Goal: Task Accomplishment & Management: Complete application form

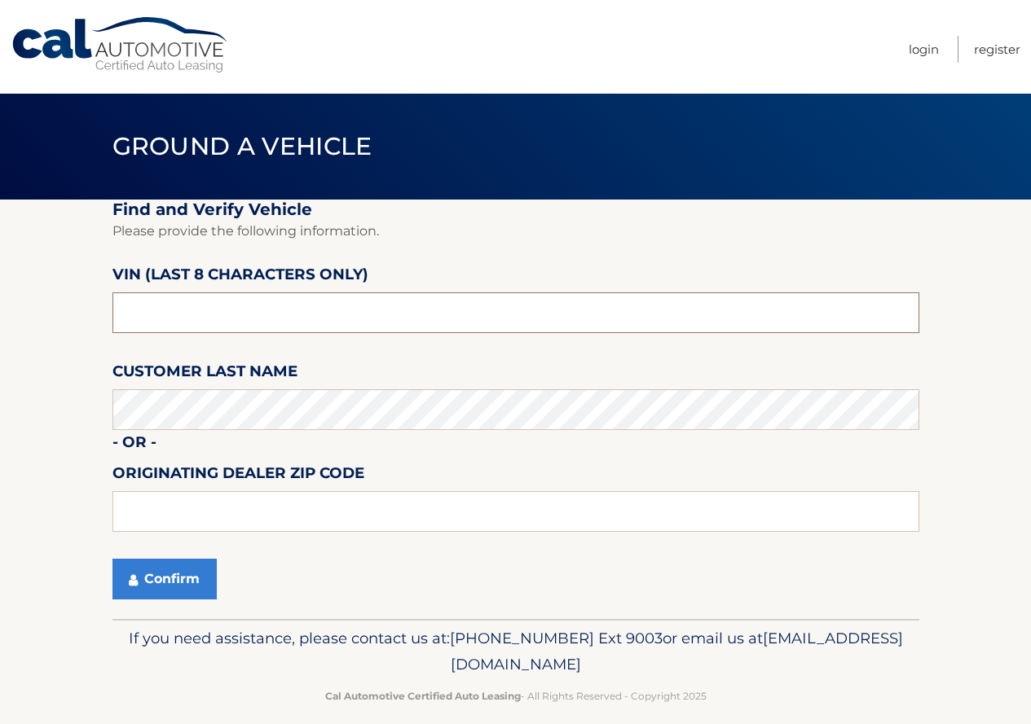
click at [201, 324] on input "text" at bounding box center [515, 313] width 807 height 41
type input "nd536800"
click at [170, 585] on button "Confirm" at bounding box center [164, 579] width 104 height 41
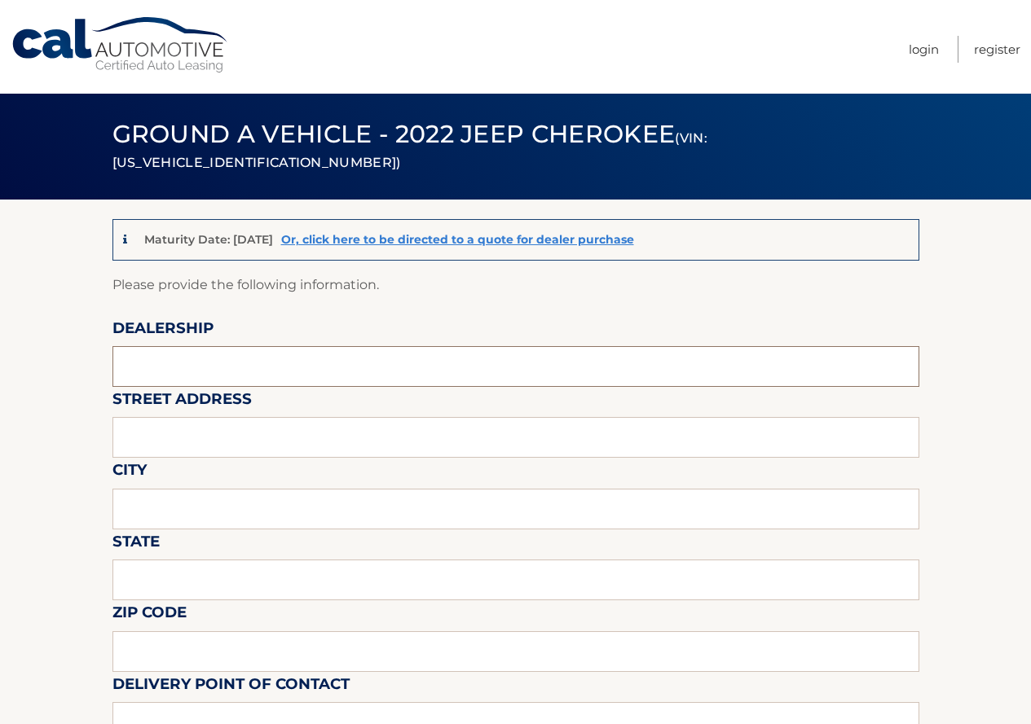
click at [236, 377] on input "text" at bounding box center [515, 366] width 807 height 41
type input "Reedman Toll of [GEOGRAPHIC_DATA]"
type input "[STREET_ADDRESS]"
type input "[GEOGRAPHIC_DATA]"
type input "PA"
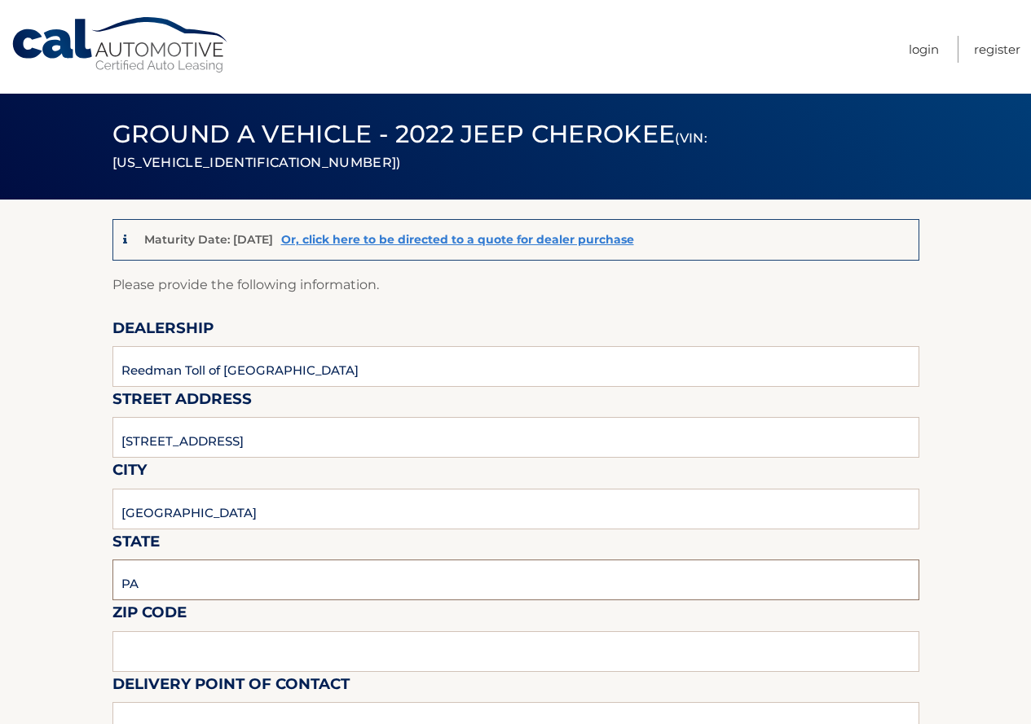
type input "19064"
type input "[PERSON_NAME]"
type input "6105445300"
type input "[EMAIL_ADDRESS][DOMAIN_NAME]"
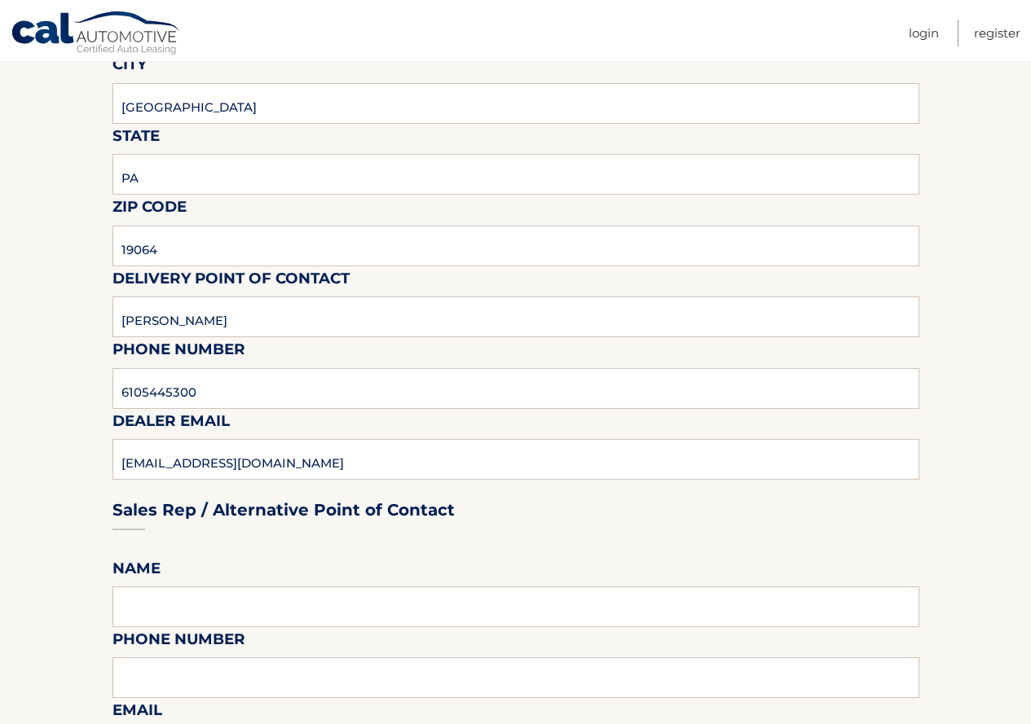
scroll to position [407, 0]
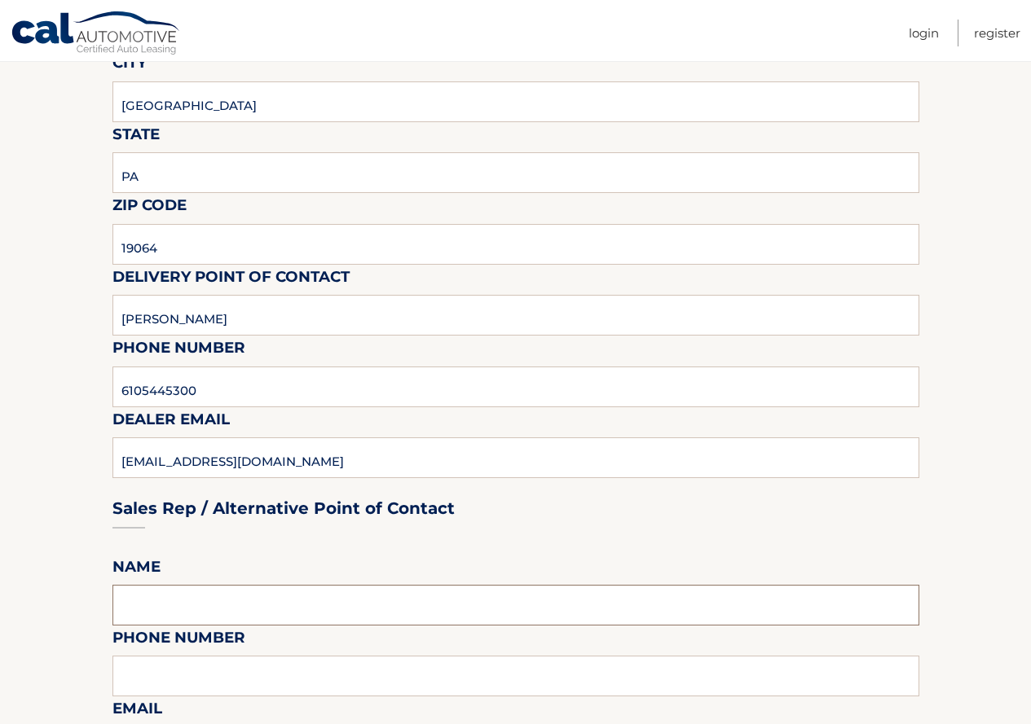
click at [382, 602] on input "text" at bounding box center [515, 605] width 807 height 41
type input "[PERSON_NAME]"
type input "6105445300"
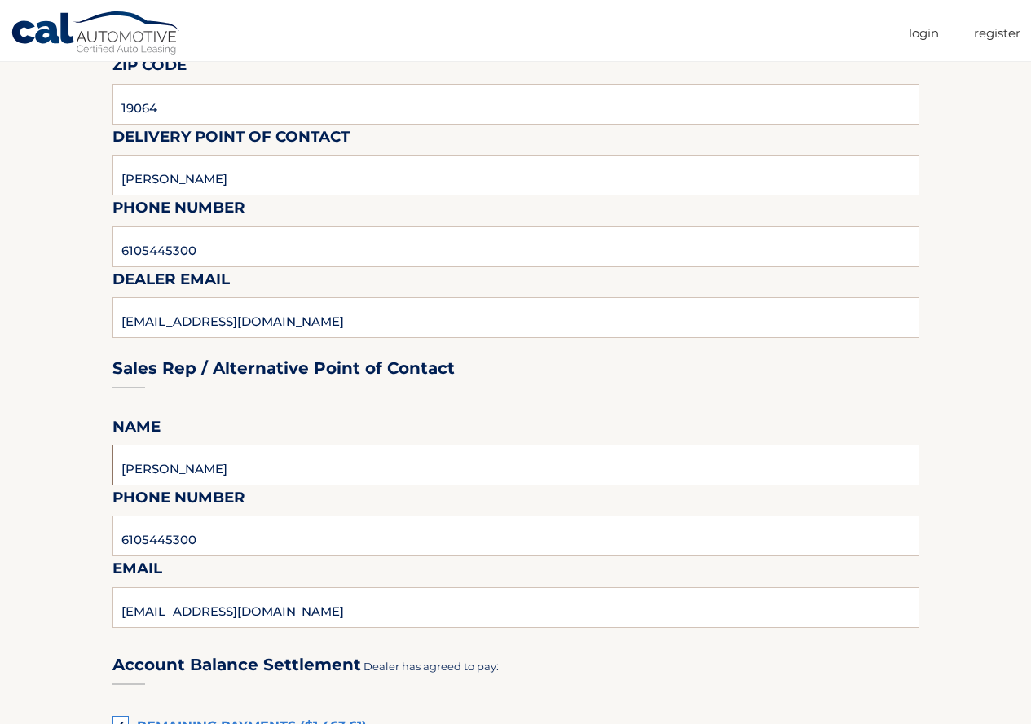
scroll to position [570, 0]
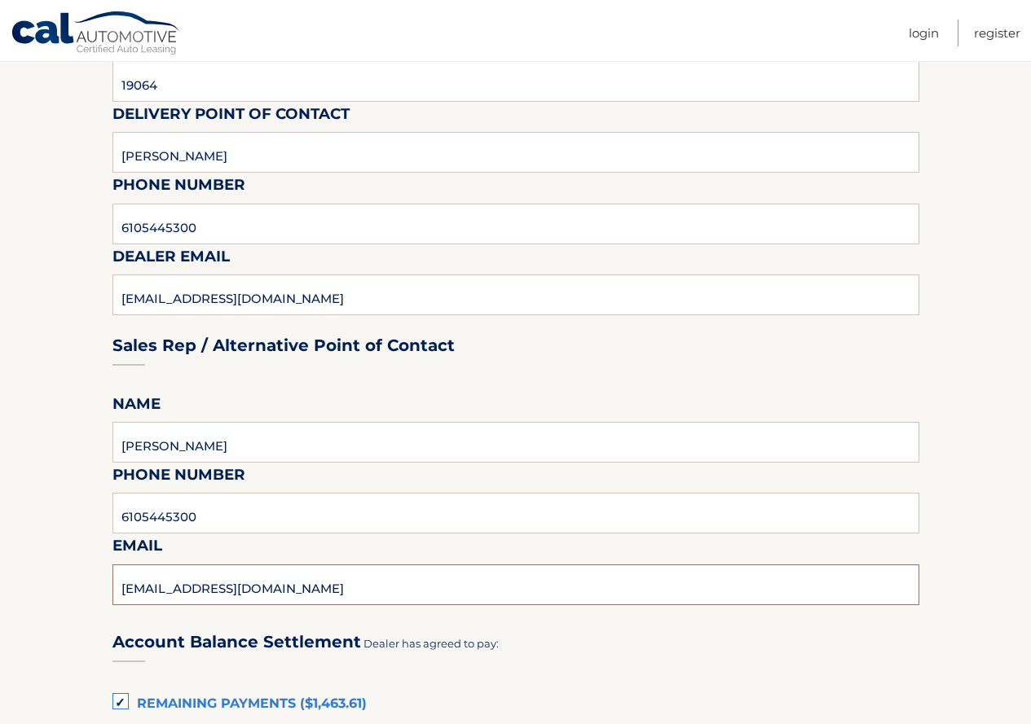
click at [366, 582] on input "[EMAIL_ADDRESS][DOMAIN_NAME]" at bounding box center [515, 585] width 807 height 41
type input "M"
type input "[EMAIL_ADDRESS][DOMAIN_NAME]"
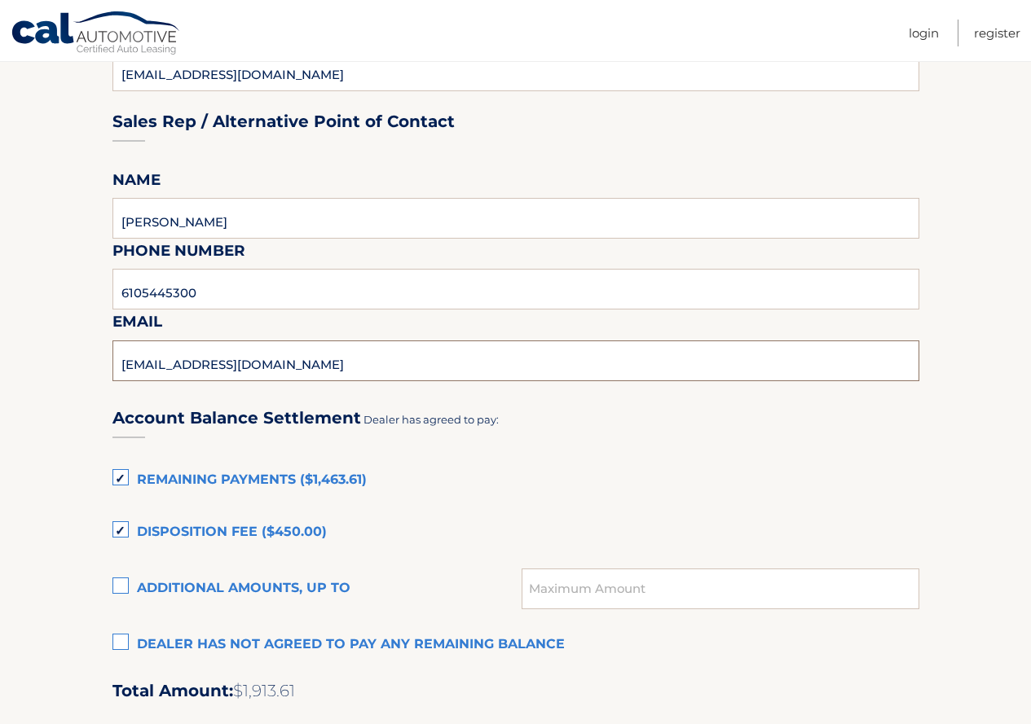
scroll to position [815, 0]
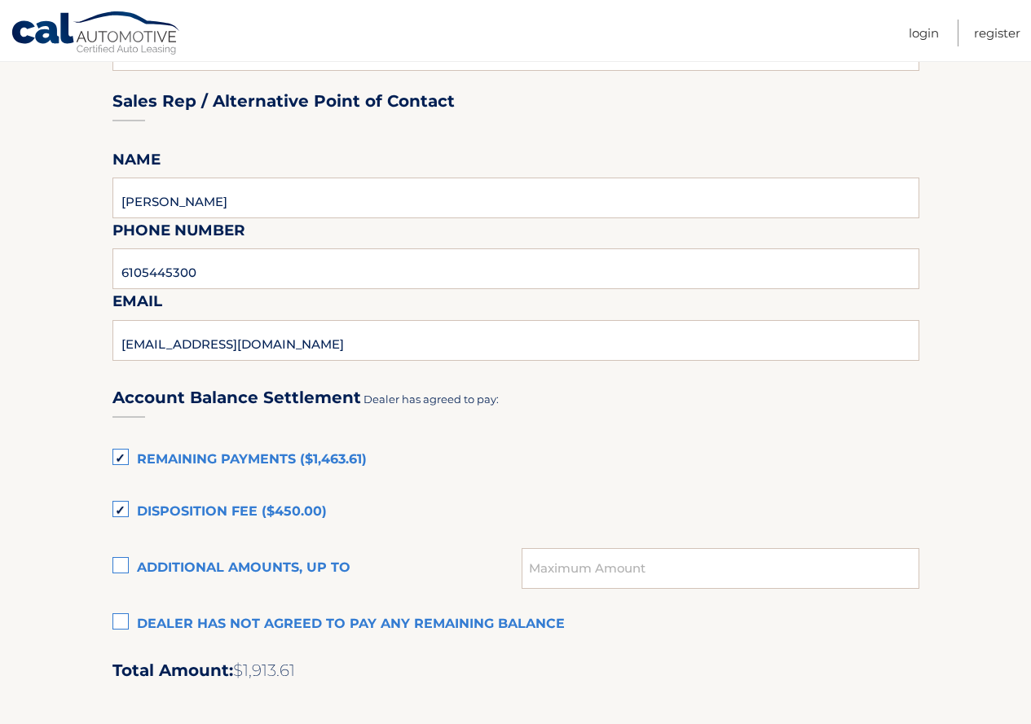
click at [117, 453] on label "Remaining Payments ($1,463.61)" at bounding box center [515, 460] width 807 height 33
click at [0, 0] on input "Remaining Payments ($1,463.61)" at bounding box center [0, 0] width 0 height 0
click at [120, 620] on label "Dealer has not agreed to pay any remaining balance" at bounding box center [515, 625] width 807 height 33
click at [0, 0] on input "Dealer has not agreed to pay any remaining balance" at bounding box center [0, 0] width 0 height 0
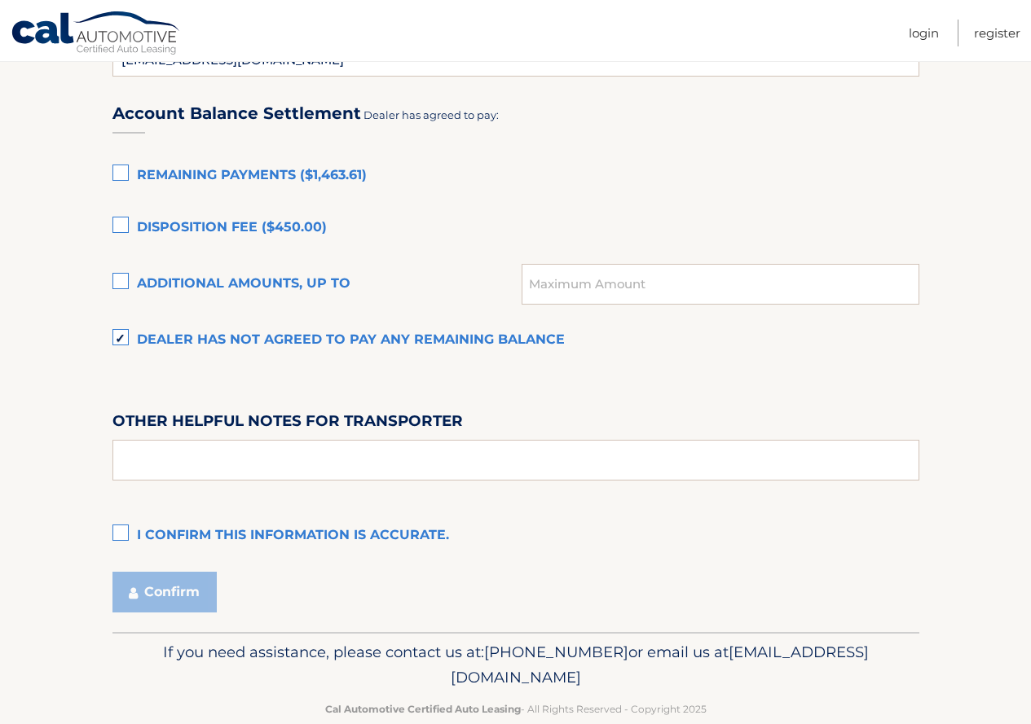
scroll to position [1131, 0]
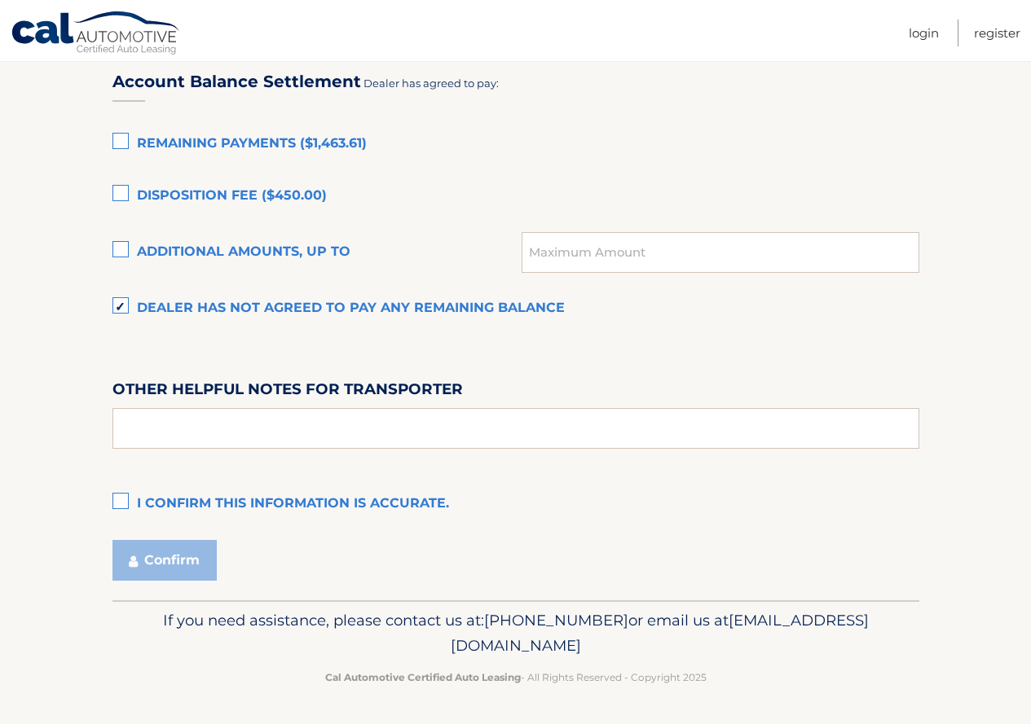
click at [125, 500] on label "I confirm this information is accurate." at bounding box center [515, 504] width 807 height 33
click at [0, 0] on input "I confirm this information is accurate." at bounding box center [0, 0] width 0 height 0
click at [159, 561] on button "Confirm" at bounding box center [164, 560] width 104 height 41
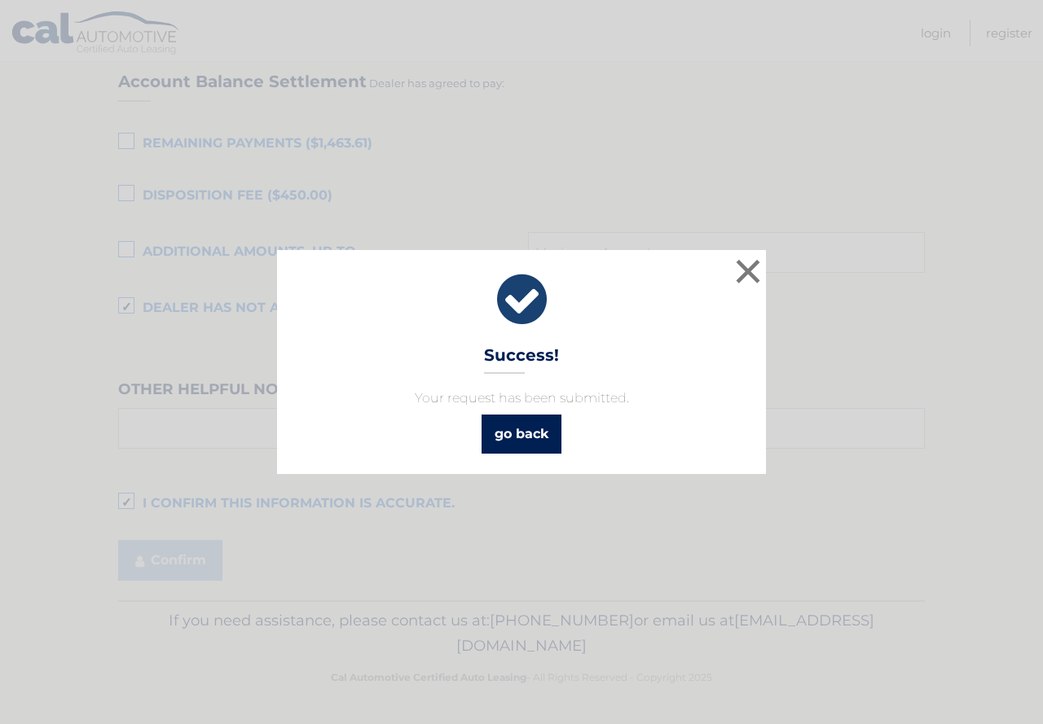
click at [545, 429] on link "go back" at bounding box center [522, 434] width 80 height 39
